Goal: Transaction & Acquisition: Obtain resource

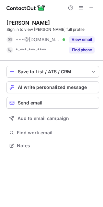
scroll to position [141, 103]
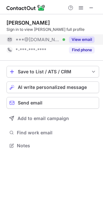
click at [87, 40] on button "View email" at bounding box center [82, 39] width 26 height 6
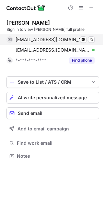
scroll to position [151, 103]
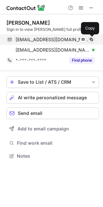
click at [94, 39] on button at bounding box center [91, 39] width 6 height 6
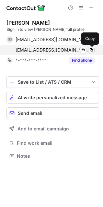
click at [91, 52] on span at bounding box center [91, 49] width 5 height 5
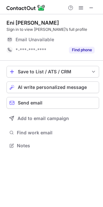
scroll to position [143, 103]
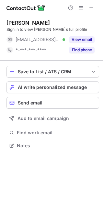
scroll to position [3, 3]
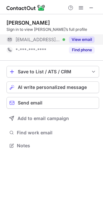
click at [74, 38] on button "View email" at bounding box center [82, 39] width 26 height 6
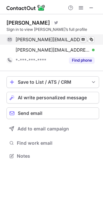
scroll to position [151, 103]
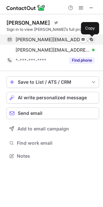
click at [91, 39] on span at bounding box center [91, 39] width 5 height 5
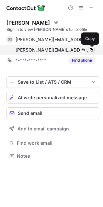
click at [94, 49] on span at bounding box center [91, 49] width 5 height 5
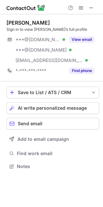
scroll to position [162, 103]
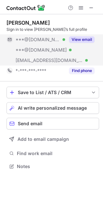
click at [87, 43] on button "View email" at bounding box center [82, 39] width 26 height 6
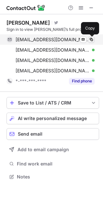
click at [94, 42] on span at bounding box center [91, 39] width 5 height 5
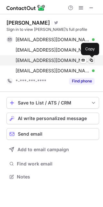
click at [91, 60] on span at bounding box center [91, 60] width 5 height 5
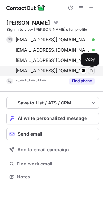
click at [92, 68] on span at bounding box center [91, 70] width 5 height 5
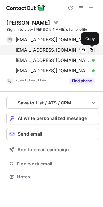
click at [89, 49] on span at bounding box center [91, 49] width 5 height 5
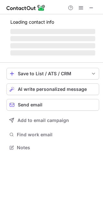
scroll to position [143, 103]
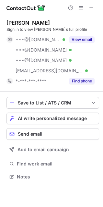
scroll to position [172, 103]
